Goal: Information Seeking & Learning: Learn about a topic

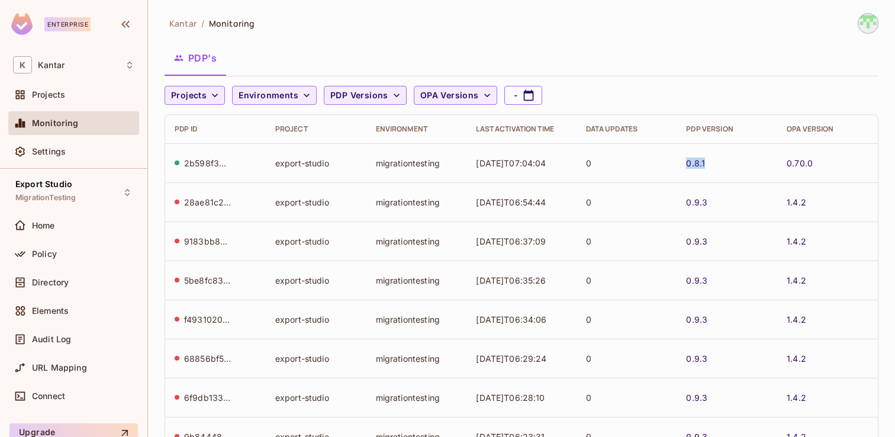
drag, startPoint x: 712, startPoint y: 170, endPoint x: 686, endPoint y: 165, distance: 27.2
click at [685, 165] on td "0.8.1" at bounding box center [727, 162] width 101 height 39
copy link "0.8.1"
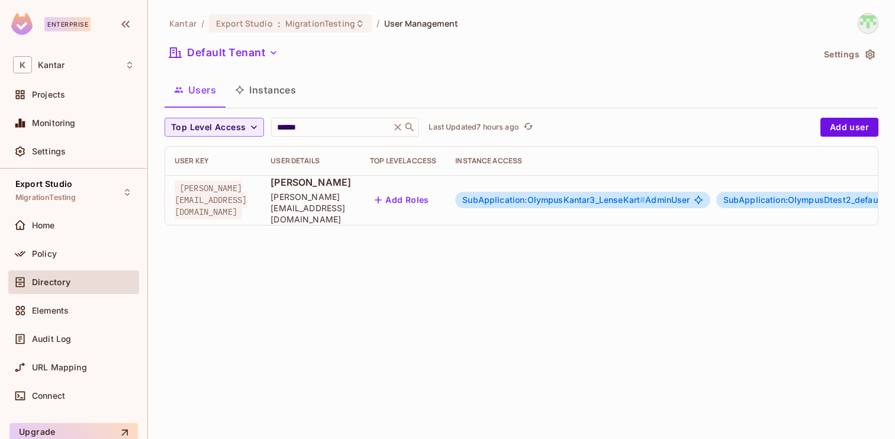
click at [56, 336] on span "Audit Log" at bounding box center [51, 339] width 39 height 9
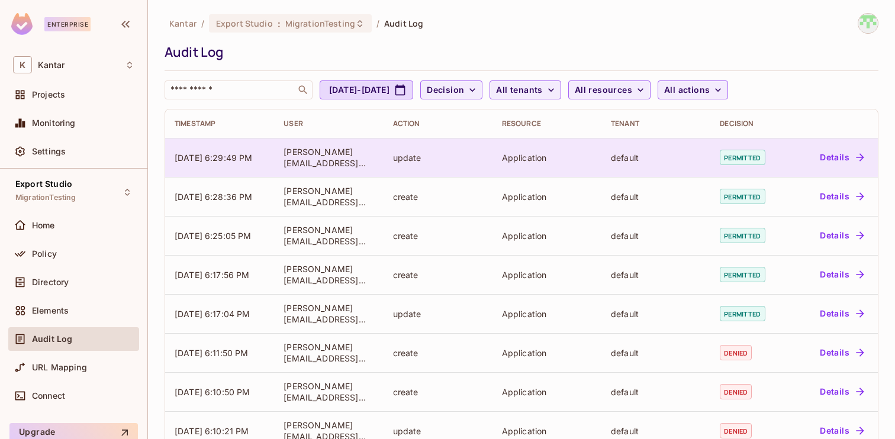
click at [833, 154] on button "Details" at bounding box center [841, 157] width 53 height 19
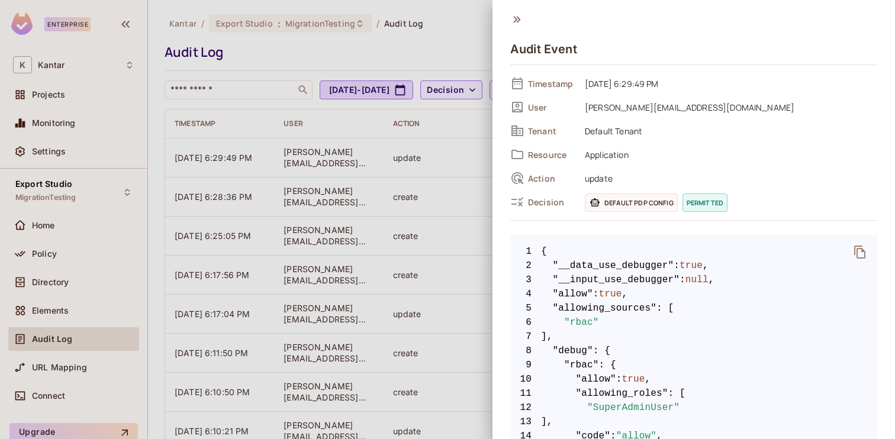
click at [859, 252] on icon "delete" at bounding box center [860, 252] width 14 height 14
click at [627, 199] on span "Default PDP config" at bounding box center [631, 203] width 93 height 18
click at [417, 163] on div at bounding box center [447, 219] width 895 height 439
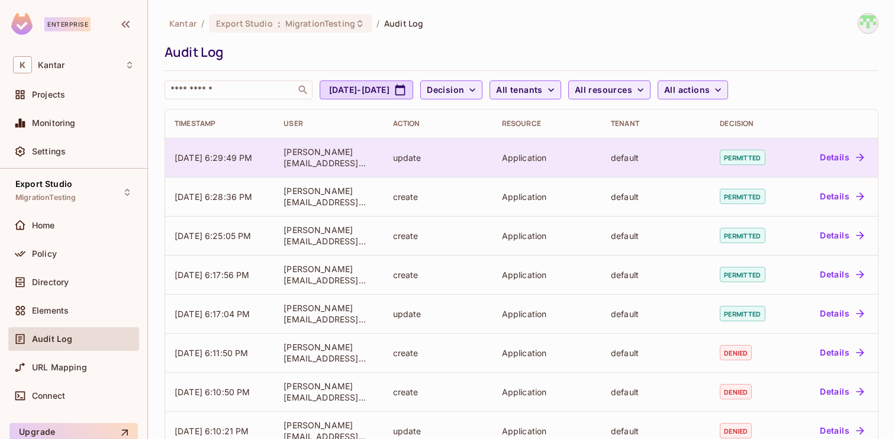
click at [833, 156] on button "Details" at bounding box center [841, 157] width 53 height 19
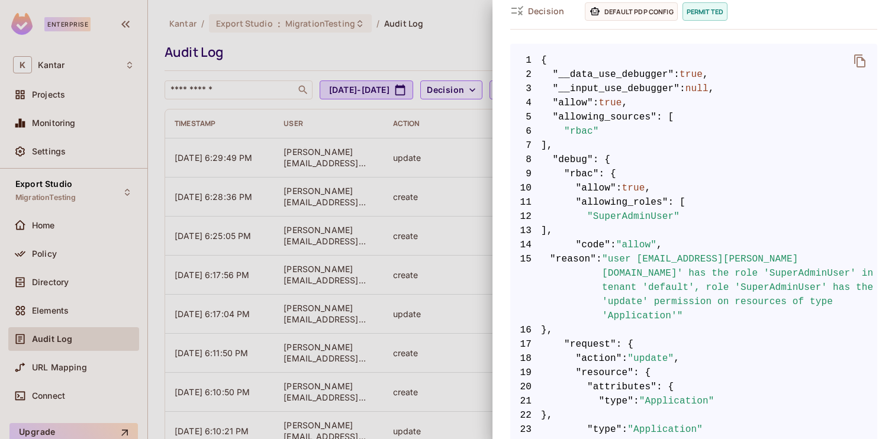
scroll to position [193, 0]
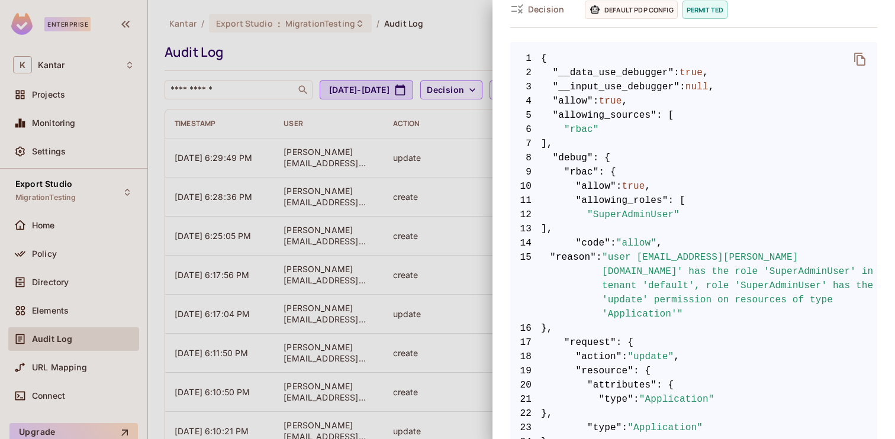
click at [367, 153] on div at bounding box center [447, 219] width 895 height 439
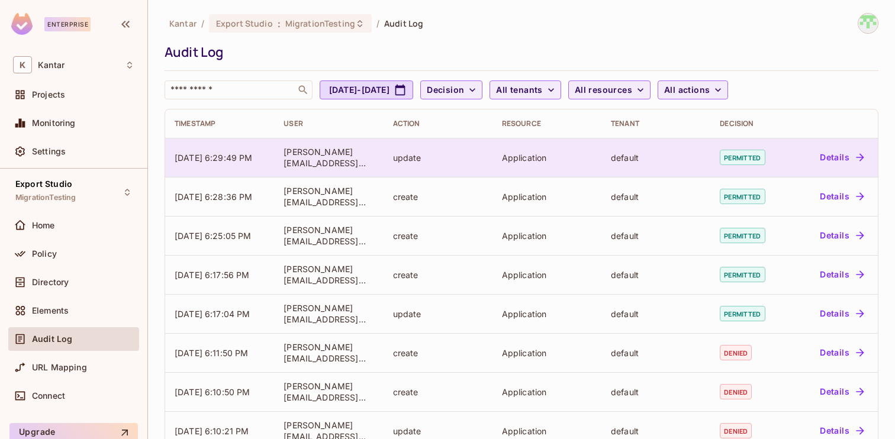
click at [837, 158] on button "Details" at bounding box center [841, 157] width 53 height 19
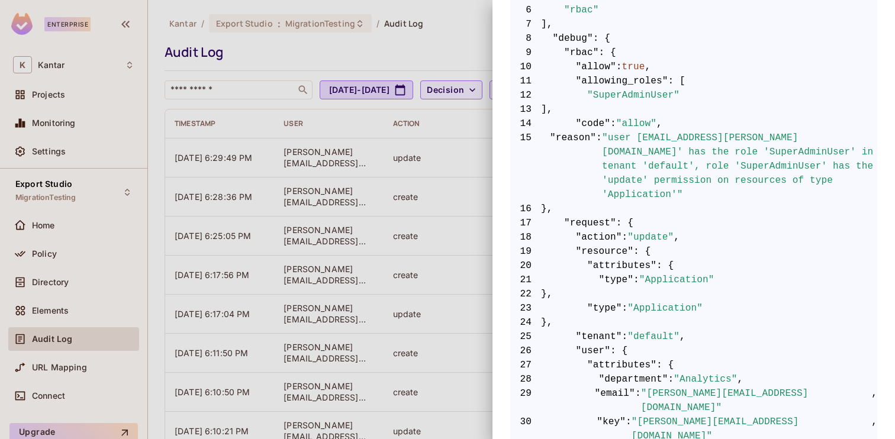
scroll to position [310, 0]
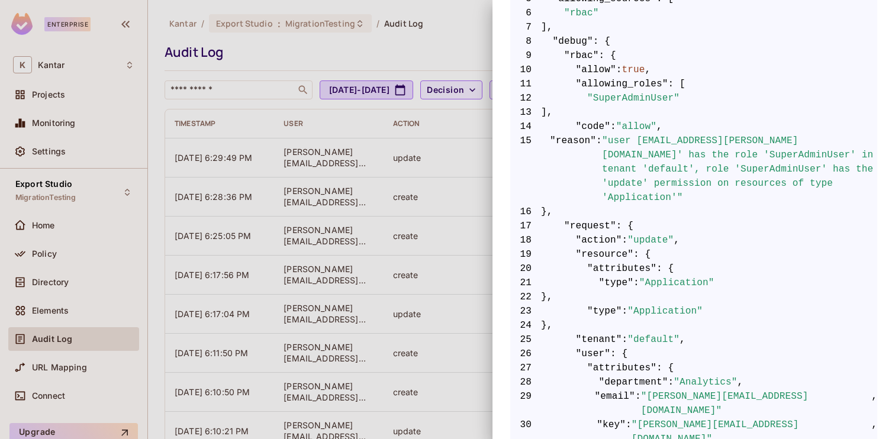
click at [445, 168] on div at bounding box center [447, 219] width 895 height 439
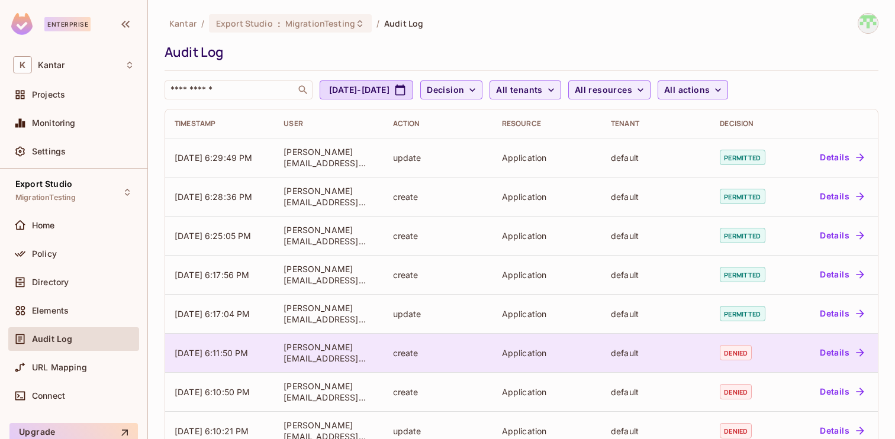
scroll to position [56, 0]
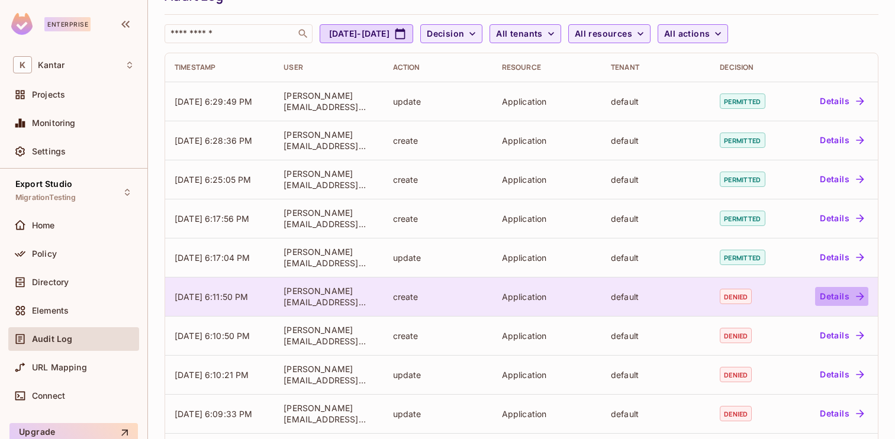
click at [842, 301] on button "Details" at bounding box center [841, 296] width 53 height 19
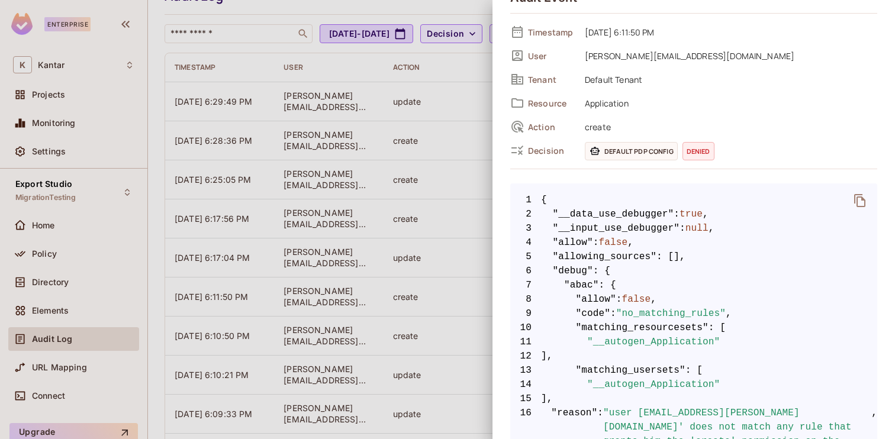
scroll to position [0, 0]
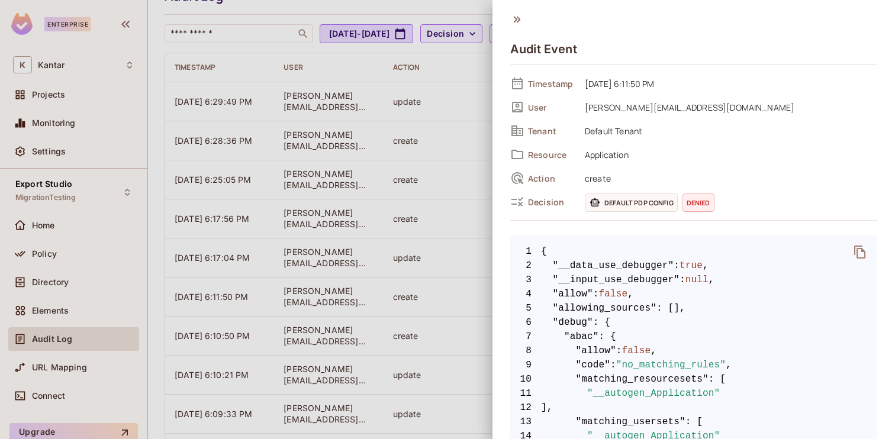
click at [363, 285] on div at bounding box center [447, 219] width 895 height 439
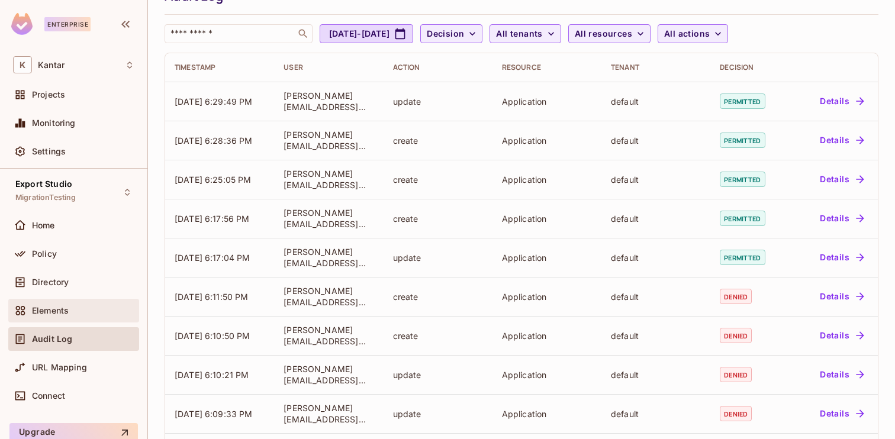
click at [42, 311] on span "Elements" at bounding box center [50, 310] width 37 height 9
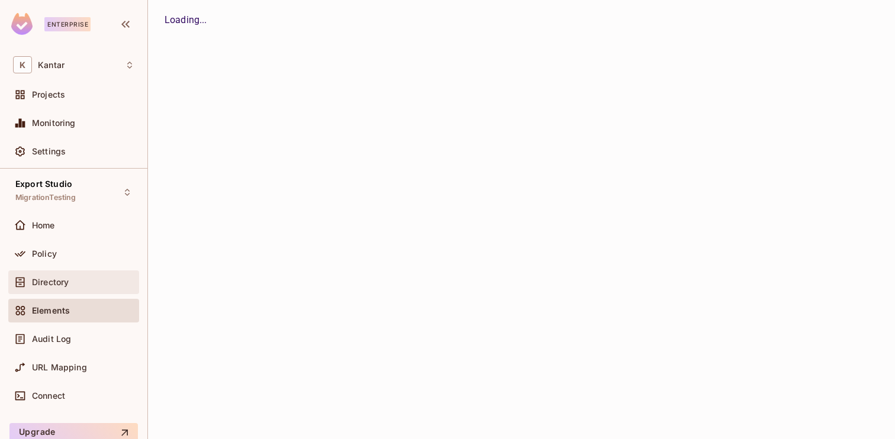
click at [105, 277] on div "Directory" at bounding box center [73, 282] width 121 height 14
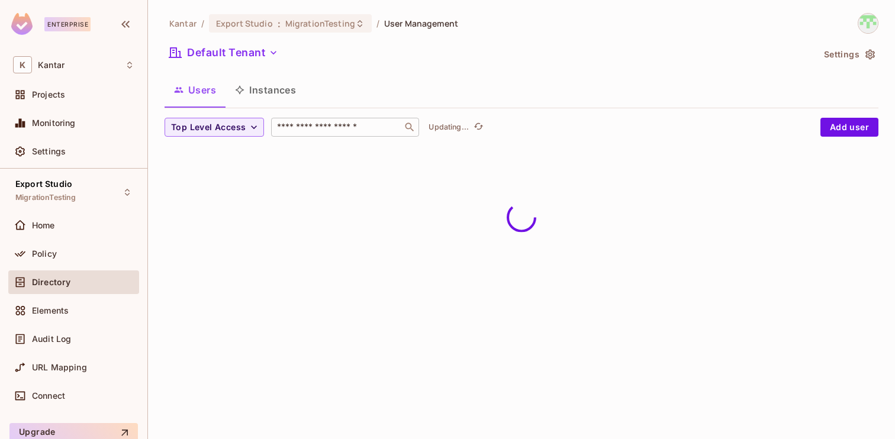
click at [319, 129] on input "text" at bounding box center [337, 127] width 124 height 12
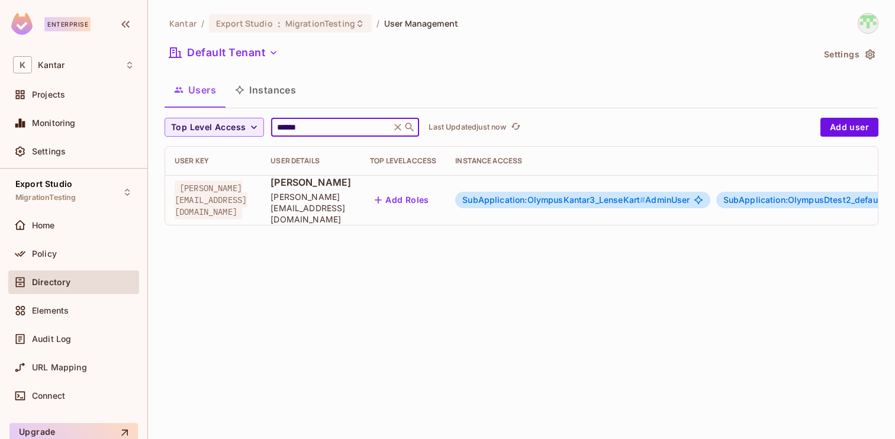
type input "******"
click at [434, 196] on button "Add Roles" at bounding box center [402, 200] width 64 height 19
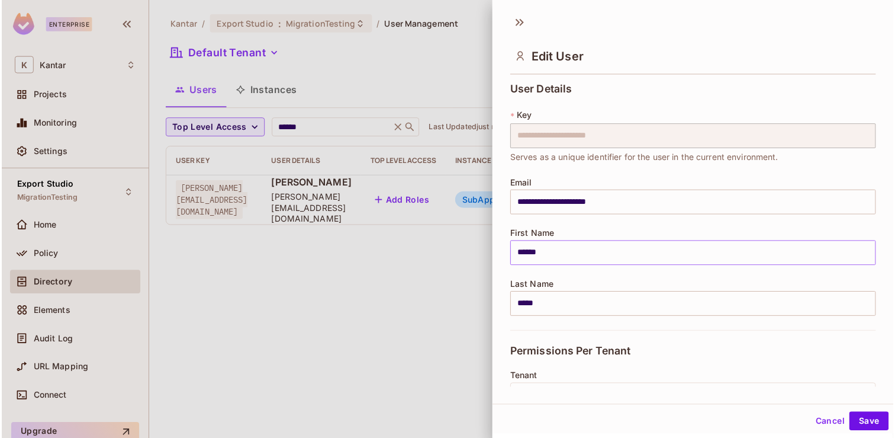
scroll to position [294, 0]
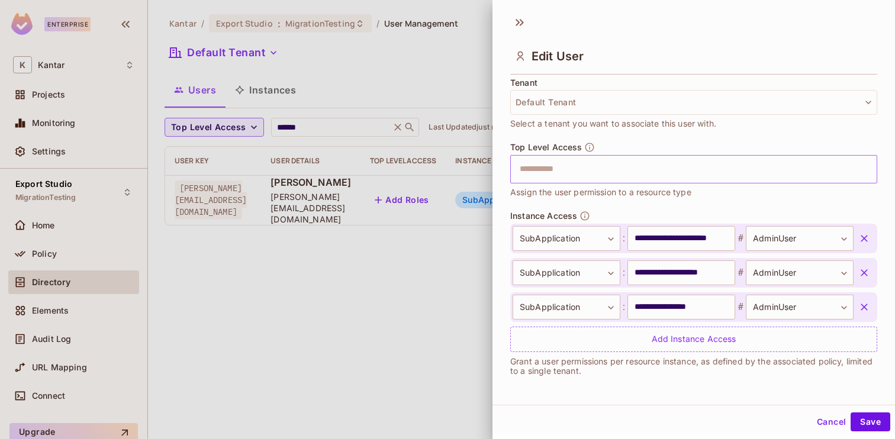
click at [630, 176] on input "text" at bounding box center [684, 170] width 342 height 24
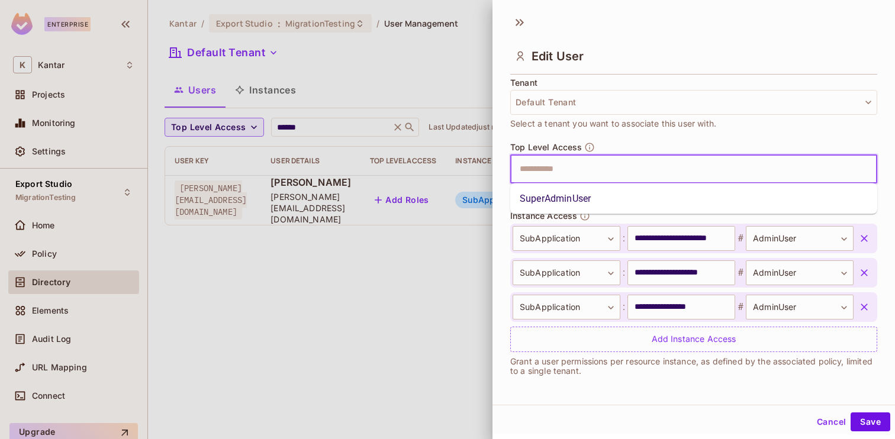
type input "*"
click at [612, 197] on li "SuperAdminUser" at bounding box center [693, 198] width 367 height 21
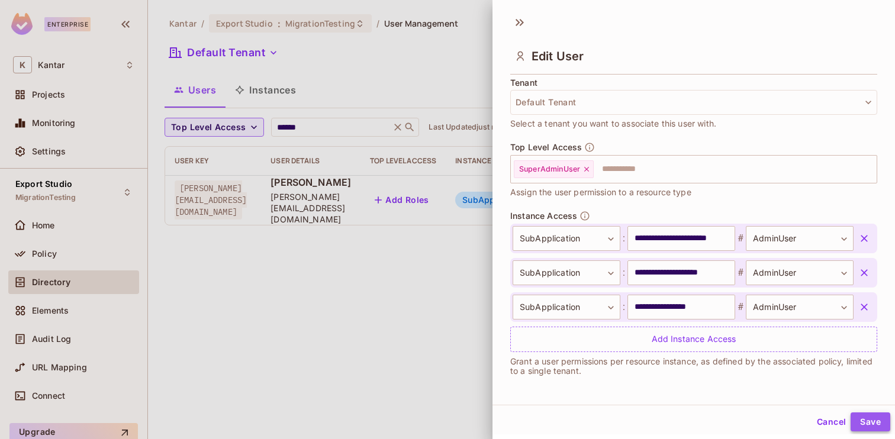
click at [870, 422] on button "Save" at bounding box center [871, 422] width 40 height 19
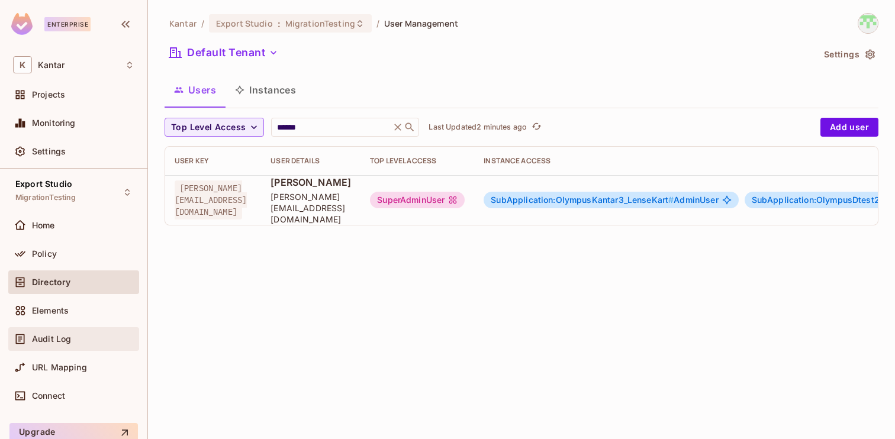
click at [56, 335] on span "Audit Log" at bounding box center [51, 339] width 39 height 9
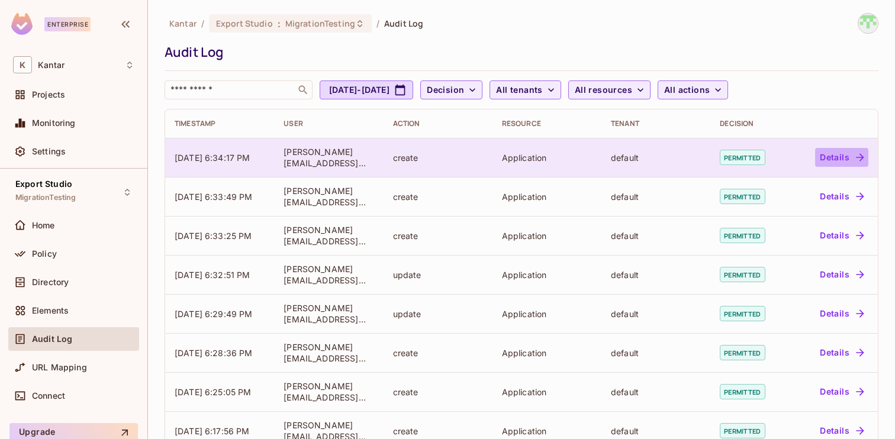
click at [828, 160] on button "Details" at bounding box center [841, 157] width 53 height 19
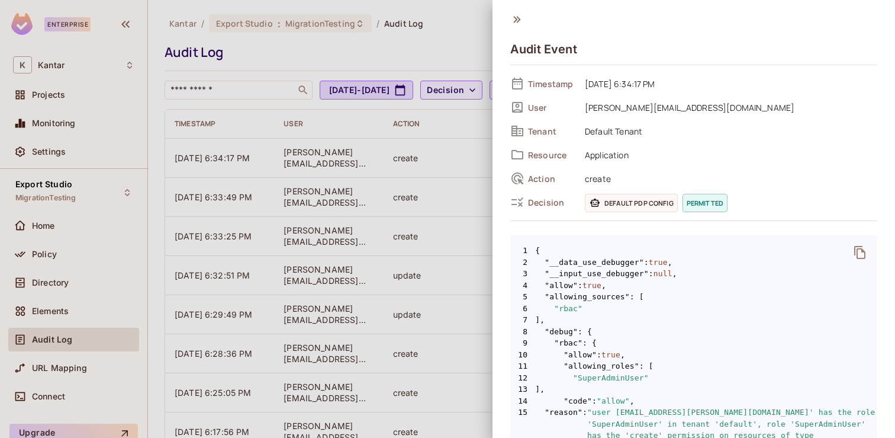
click at [448, 133] on div at bounding box center [447, 219] width 895 height 438
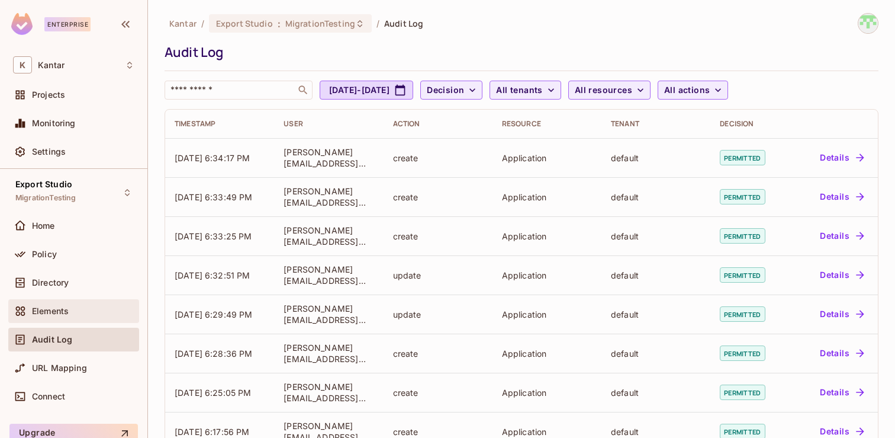
click at [94, 306] on div "Elements" at bounding box center [83, 310] width 102 height 9
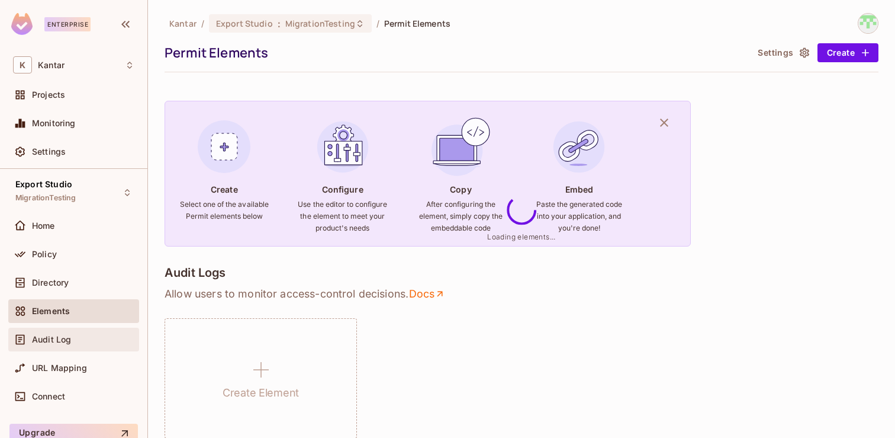
click at [81, 330] on div "Audit Log" at bounding box center [73, 339] width 131 height 24
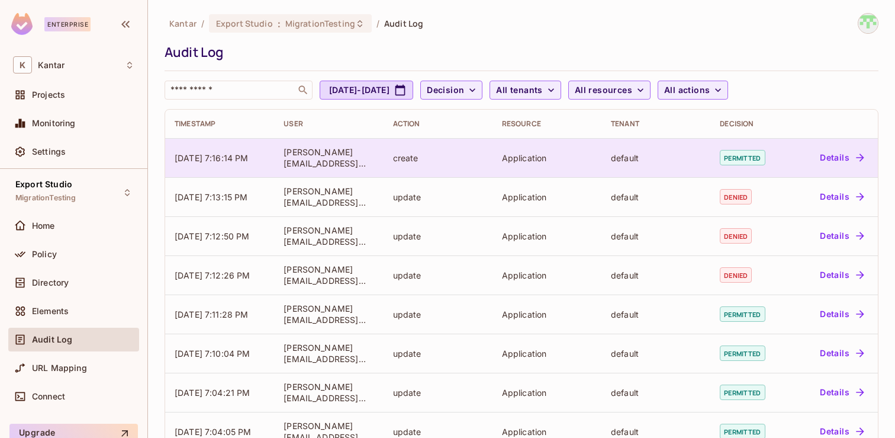
click at [814, 152] on div "Details" at bounding box center [834, 157] width 70 height 19
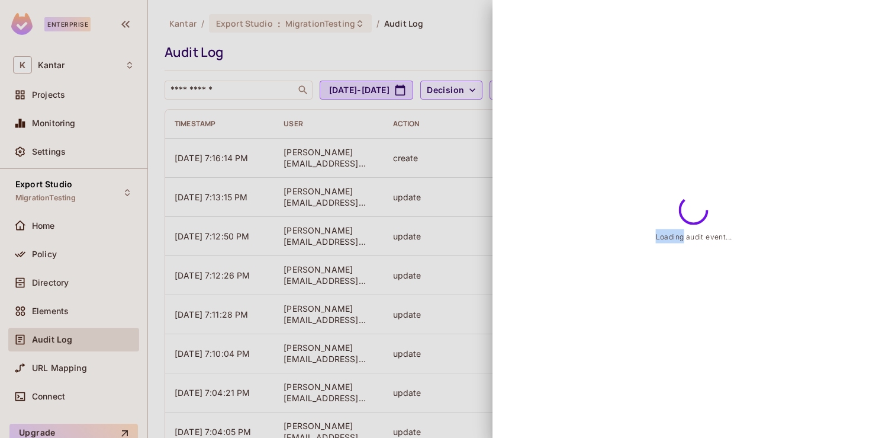
click at [814, 152] on div "Loading audit event..." at bounding box center [694, 219] width 403 height 438
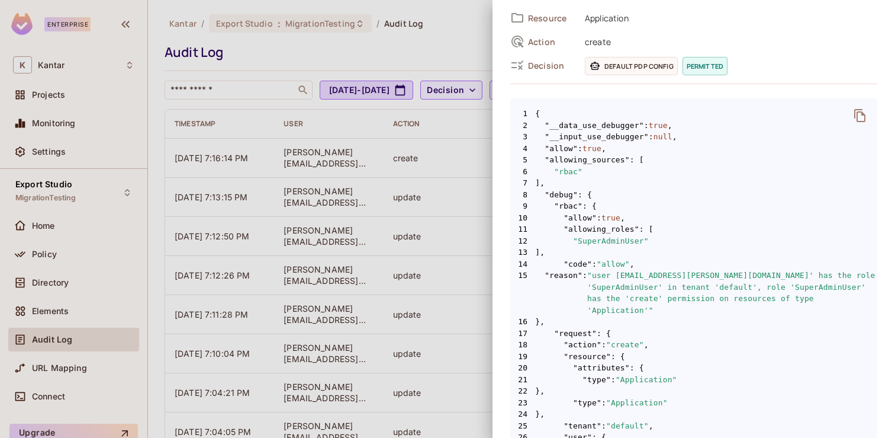
scroll to position [133, 0]
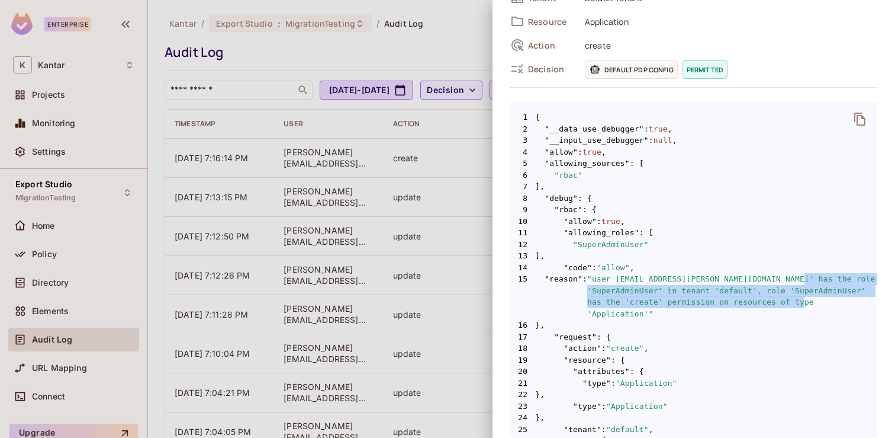
drag, startPoint x: 807, startPoint y: 280, endPoint x: 806, endPoint y: 296, distance: 16.0
click at [806, 297] on span ""user [EMAIL_ADDRESS][PERSON_NAME][DOMAIN_NAME]' has the role 'SuperAdminUser' …" at bounding box center [732, 296] width 290 height 46
copy span "SuperAdminUser' in tenant 'default', role 'SuperAdminUser' has the 'create' per…"
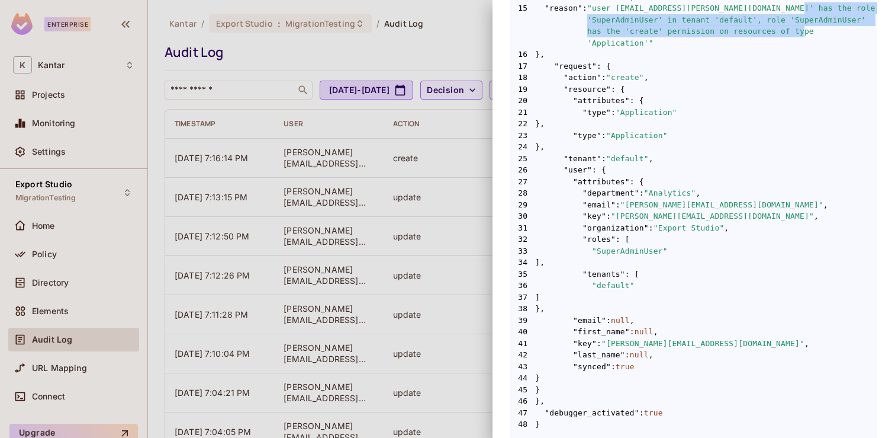
scroll to position [397, 0]
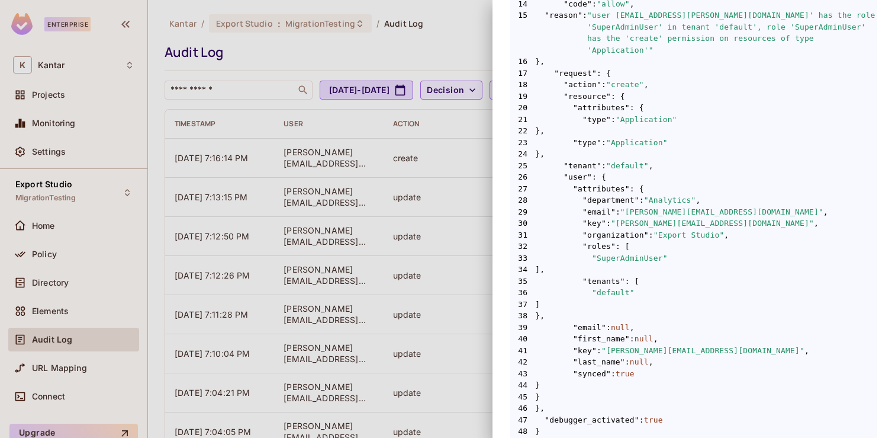
click at [352, 184] on div at bounding box center [447, 219] width 895 height 438
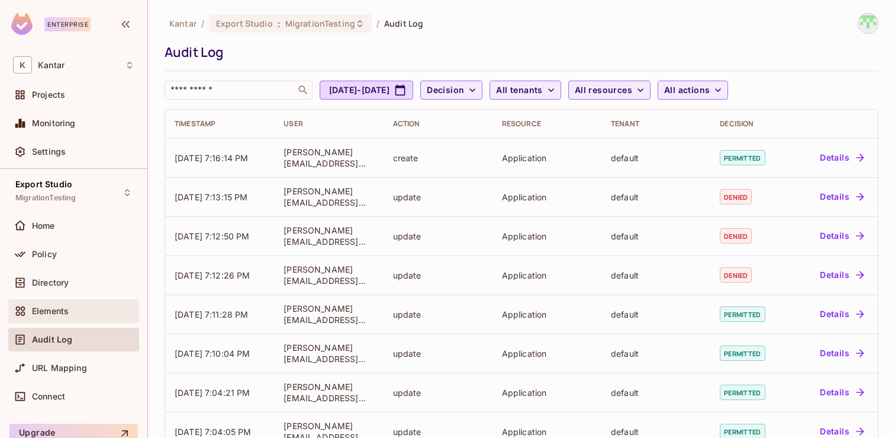
click at [101, 315] on div "Elements" at bounding box center [83, 310] width 102 height 9
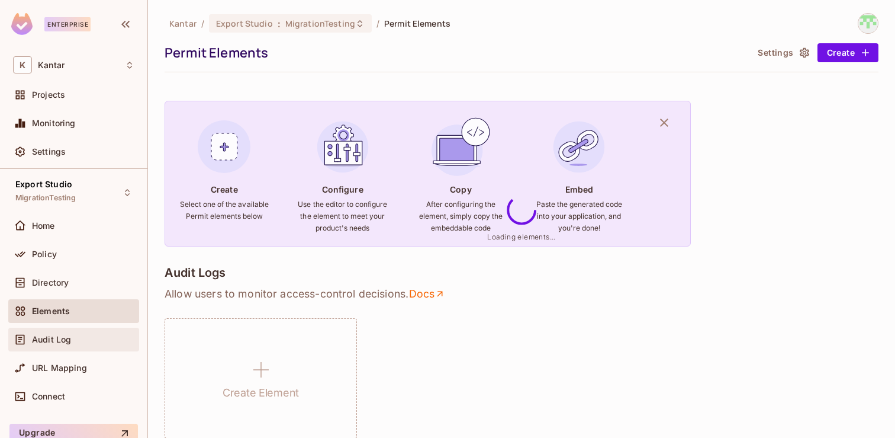
click at [98, 335] on div "Audit Log" at bounding box center [83, 339] width 102 height 9
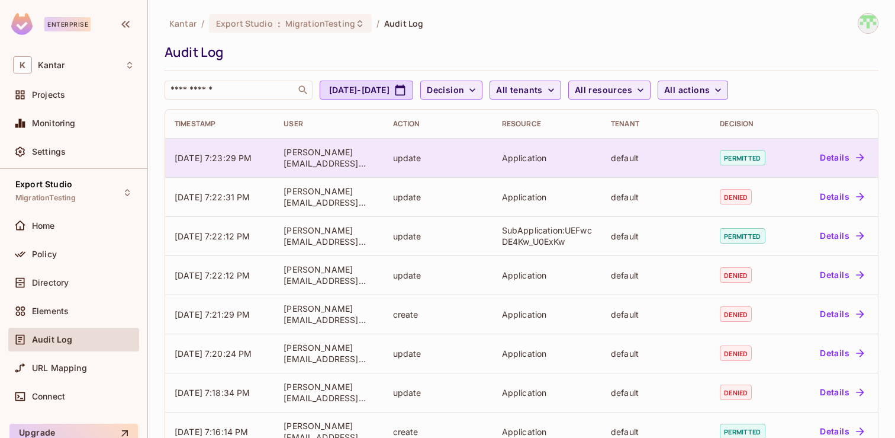
click at [833, 160] on button "Details" at bounding box center [841, 157] width 53 height 19
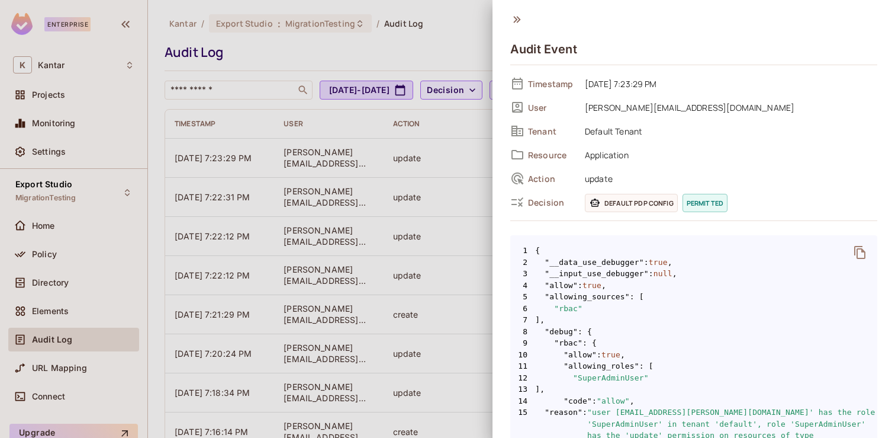
click at [464, 295] on div at bounding box center [447, 219] width 895 height 438
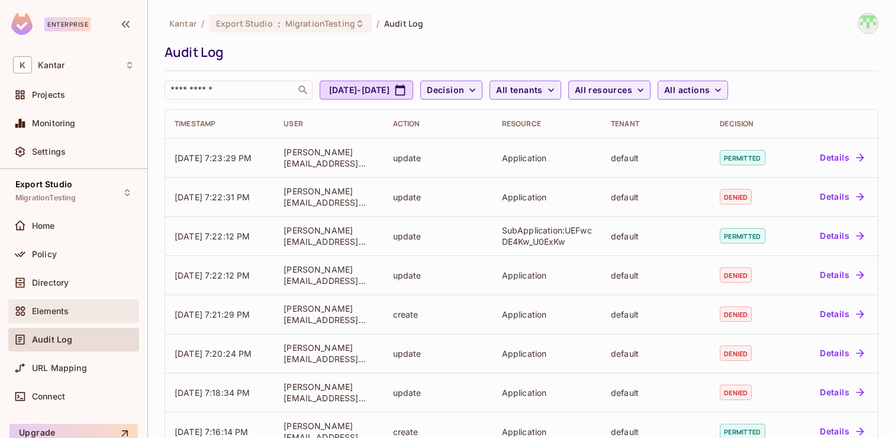
click at [75, 306] on div "Elements" at bounding box center [83, 310] width 102 height 9
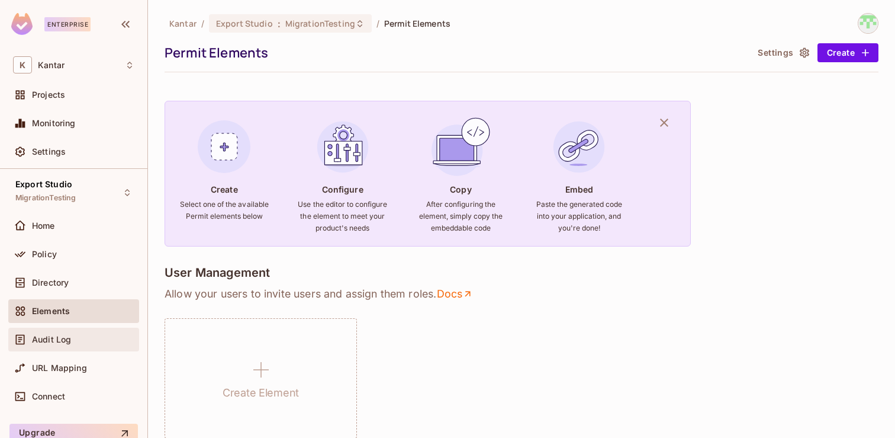
click at [71, 329] on div "Audit Log" at bounding box center [73, 339] width 131 height 24
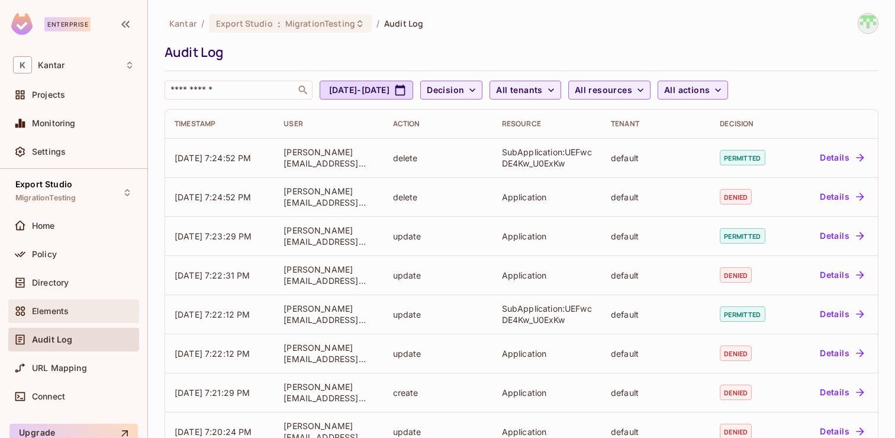
click at [88, 319] on div "Elements" at bounding box center [73, 311] width 131 height 24
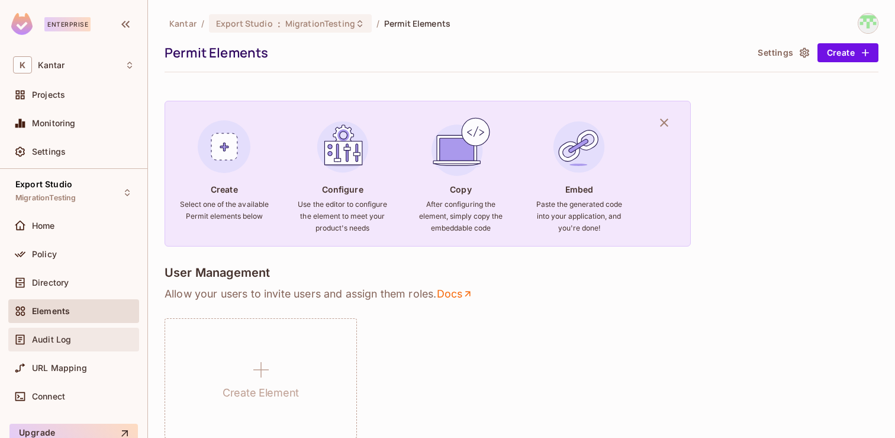
click at [81, 337] on div "Audit Log" at bounding box center [83, 339] width 102 height 9
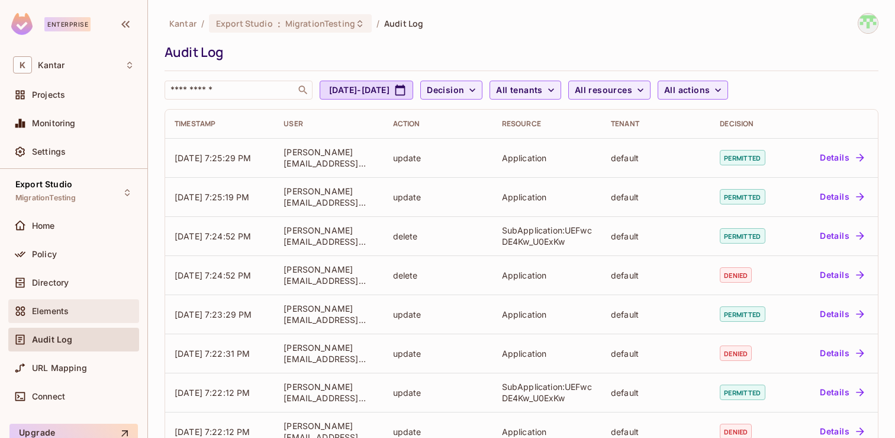
click at [52, 311] on span "Elements" at bounding box center [50, 310] width 37 height 9
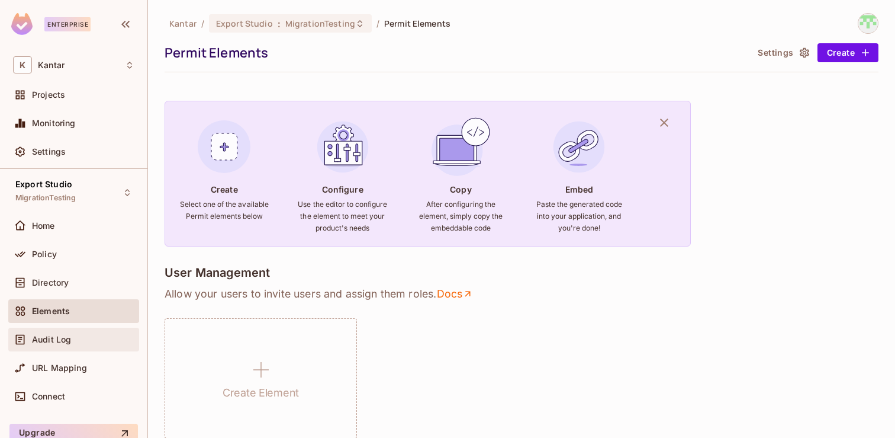
click at [60, 335] on span "Audit Log" at bounding box center [51, 339] width 39 height 9
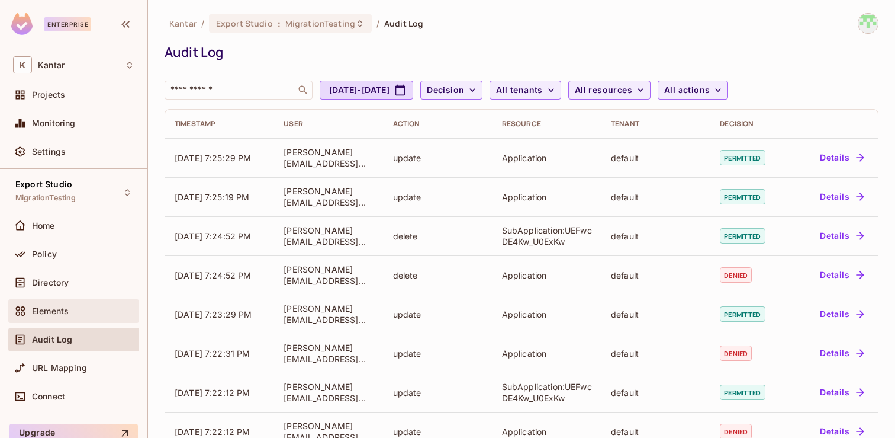
click at [58, 305] on div "Elements" at bounding box center [73, 311] width 121 height 14
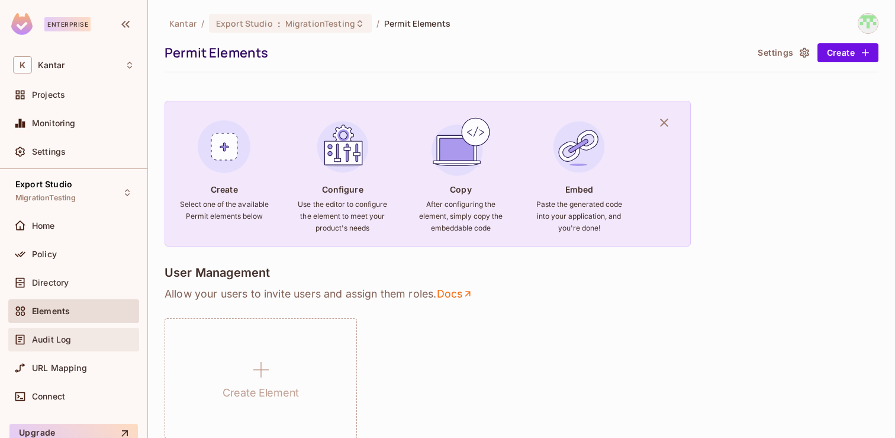
click at [45, 343] on span "Audit Log" at bounding box center [51, 339] width 39 height 9
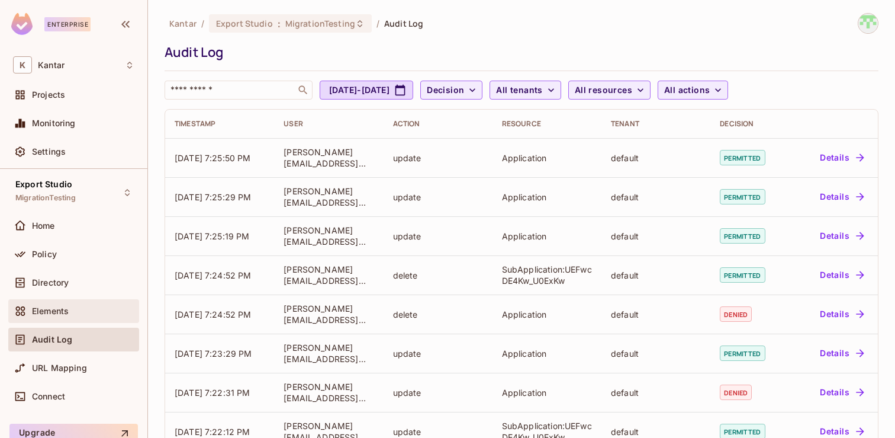
click at [82, 318] on div "Elements" at bounding box center [73, 311] width 131 height 24
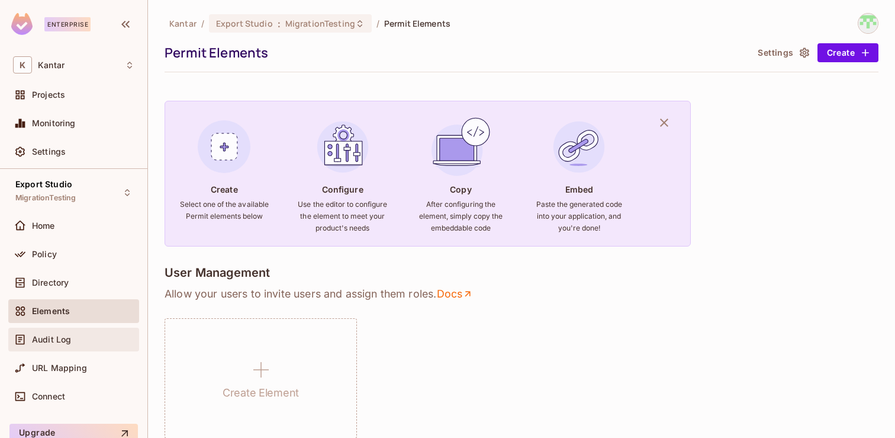
click at [82, 338] on div "Audit Log" at bounding box center [83, 339] width 102 height 9
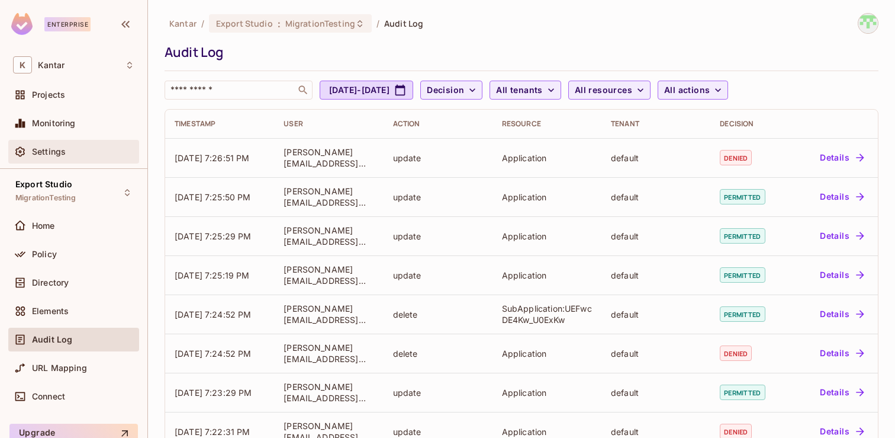
click at [53, 156] on span "Settings" at bounding box center [49, 151] width 34 height 9
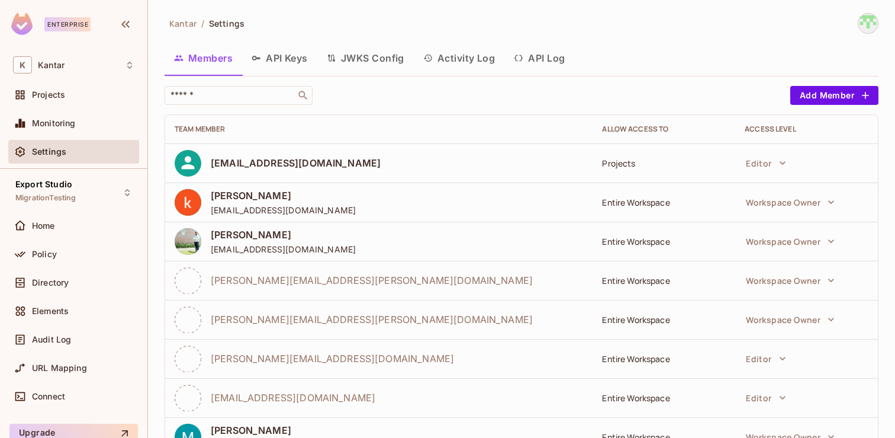
click at [457, 55] on button "Activity Log" at bounding box center [459, 58] width 91 height 30
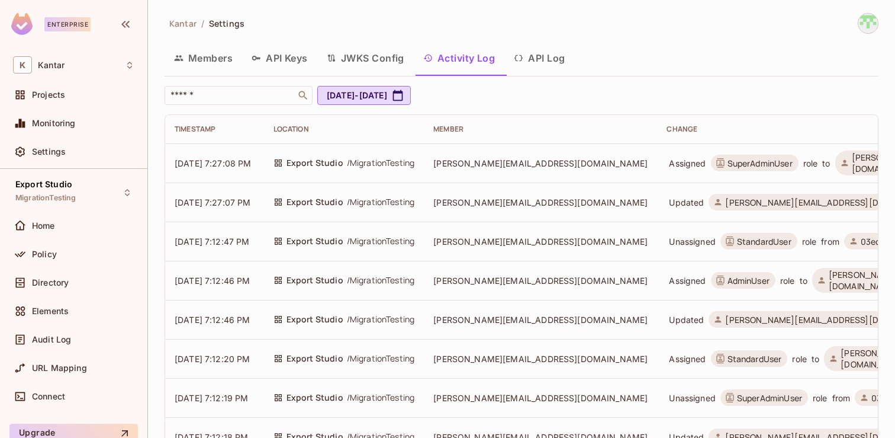
click at [555, 68] on button "API Log" at bounding box center [540, 58] width 70 height 30
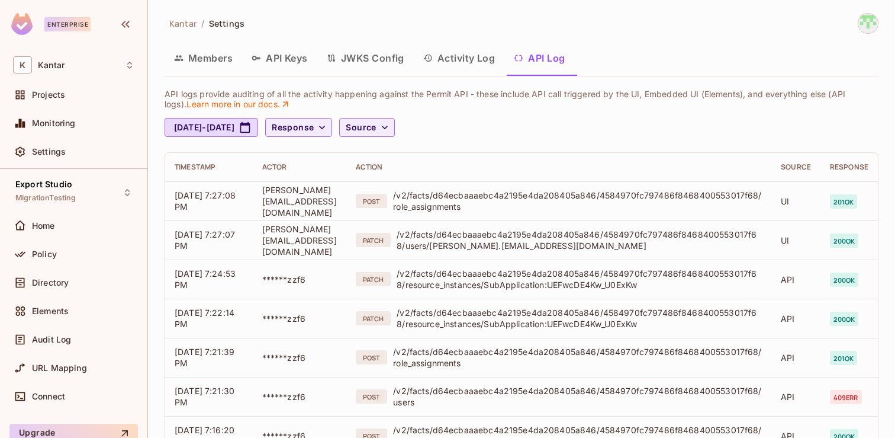
click at [519, 57] on icon "button" at bounding box center [518, 57] width 9 height 9
click at [457, 62] on button "Activity Log" at bounding box center [459, 58] width 91 height 30
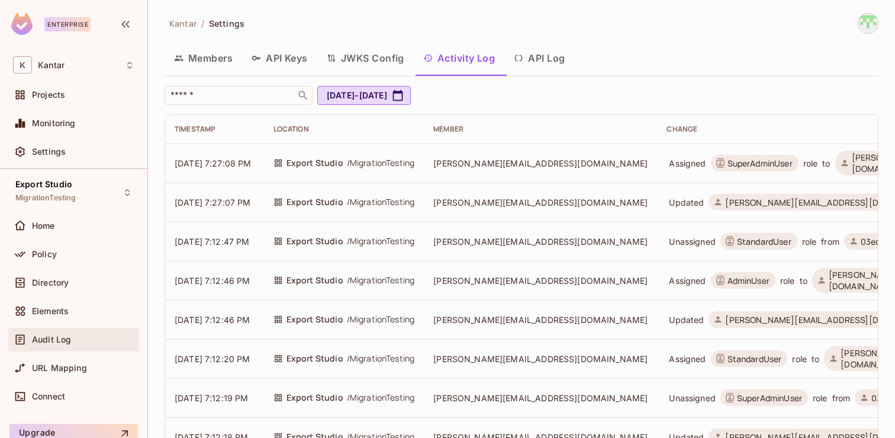
click at [89, 335] on div "Audit Log" at bounding box center [83, 339] width 102 height 9
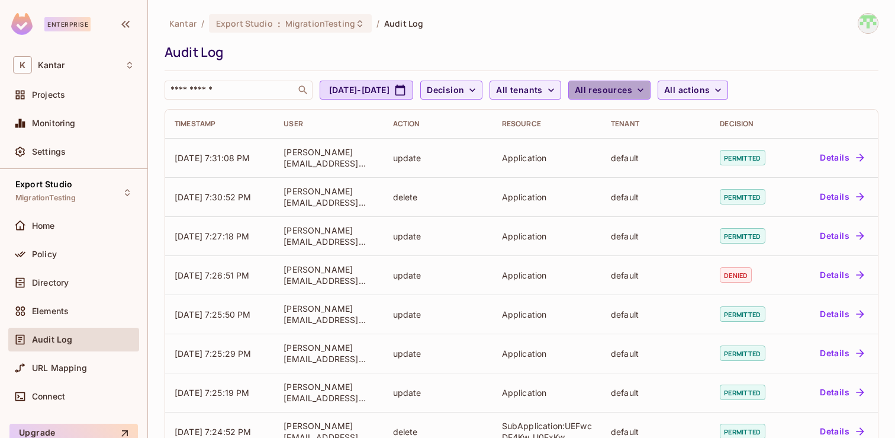
click at [632, 94] on span "All resources" at bounding box center [603, 90] width 57 height 15
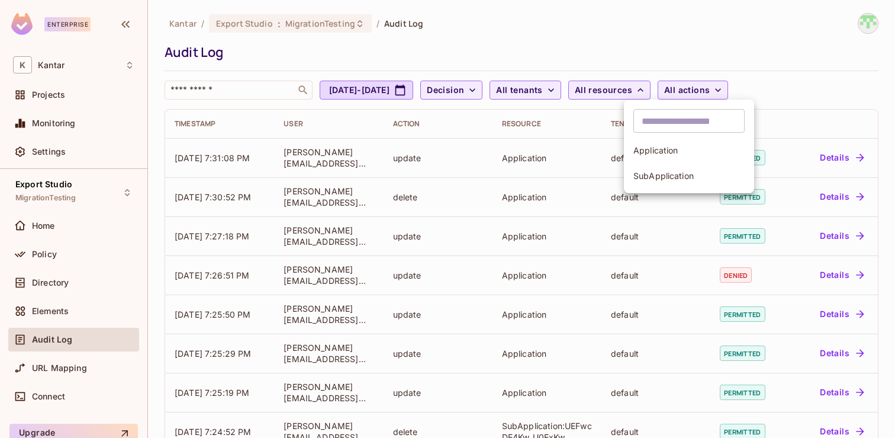
click at [677, 89] on div at bounding box center [447, 219] width 895 height 438
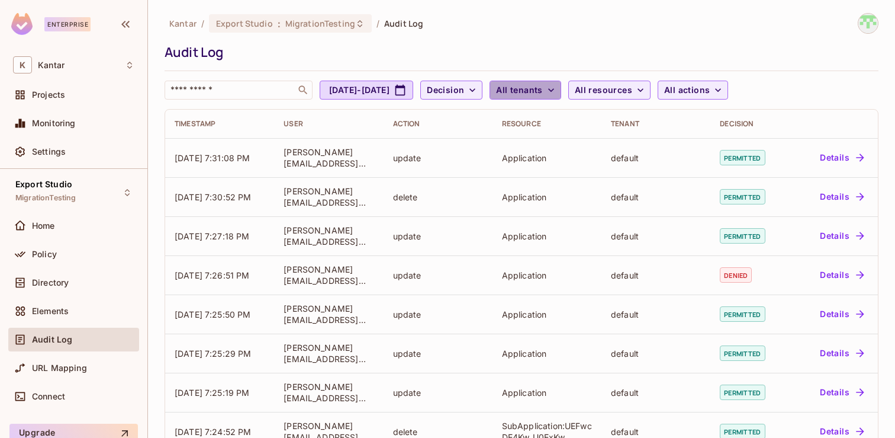
click at [561, 95] on button "All tenants" at bounding box center [525, 90] width 71 height 19
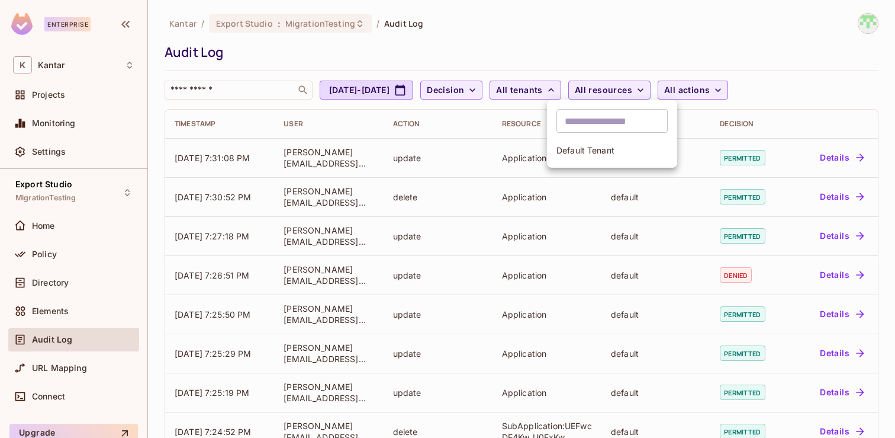
click at [748, 86] on div at bounding box center [447, 219] width 895 height 438
click at [710, 86] on span "All actions" at bounding box center [687, 90] width 46 height 15
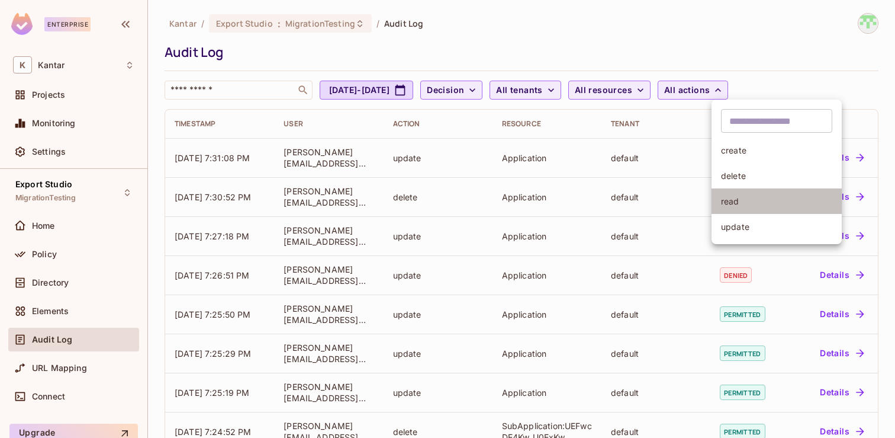
click at [746, 198] on span "read" at bounding box center [776, 200] width 111 height 11
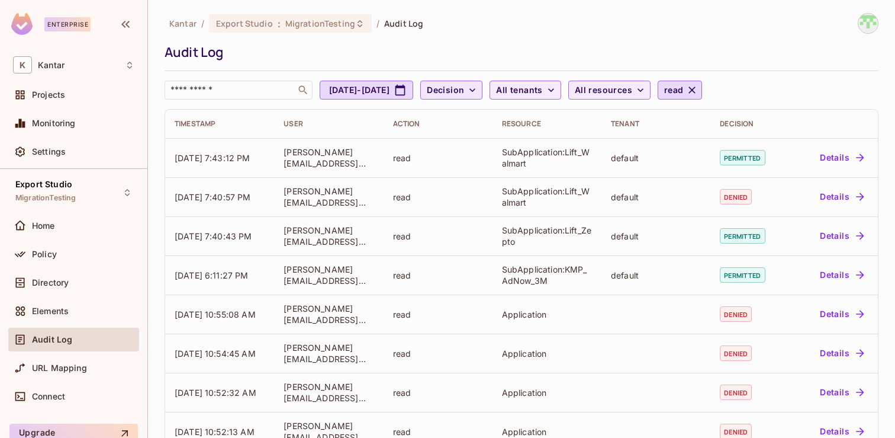
click at [464, 96] on span "Decision" at bounding box center [445, 90] width 37 height 15
click at [508, 116] on span "Permitted" at bounding box center [508, 116] width 40 height 11
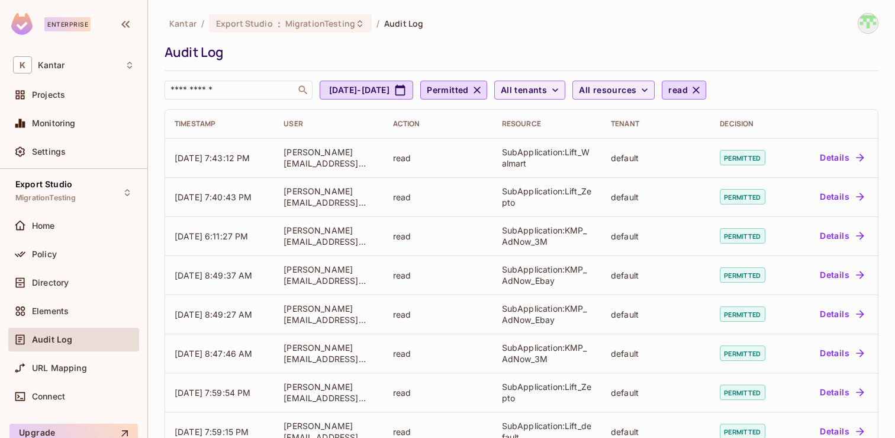
click at [68, 340] on span "Audit Log" at bounding box center [52, 339] width 40 height 9
click at [702, 95] on icon "button" at bounding box center [696, 90] width 12 height 12
